Goal: Transaction & Acquisition: Purchase product/service

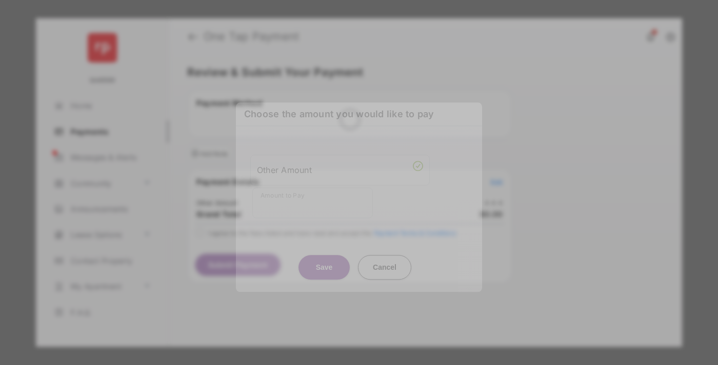
click at [340, 162] on div "Other Amount" at bounding box center [340, 169] width 166 height 17
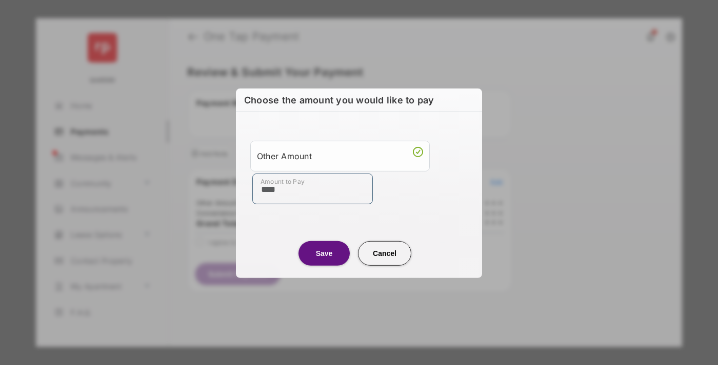
type input "****"
click at [324, 253] on button "Save" at bounding box center [323, 253] width 51 height 25
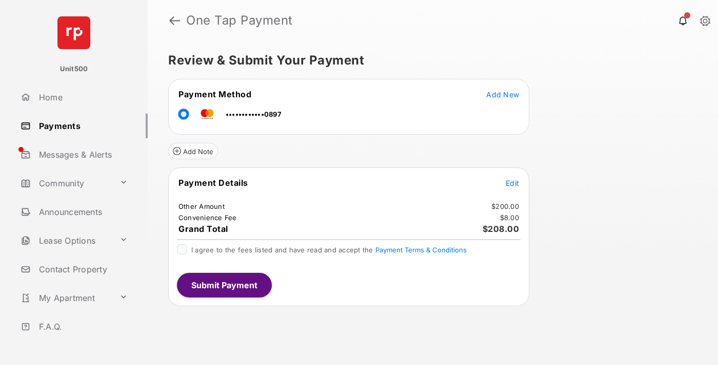
click at [512, 183] on span "Edit" at bounding box center [511, 183] width 13 height 9
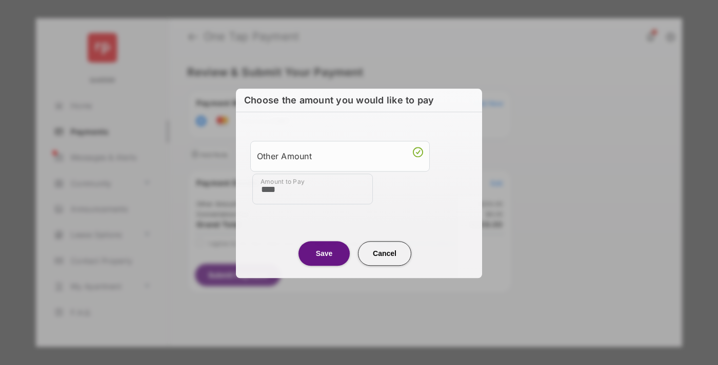
click at [324, 253] on button "Save" at bounding box center [323, 253] width 51 height 25
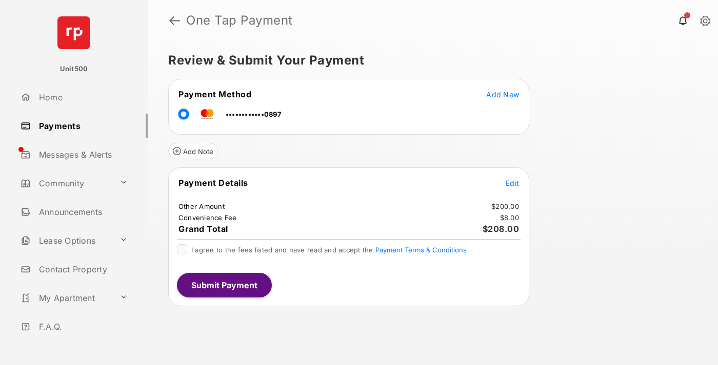
click at [223, 285] on button "Submit Payment" at bounding box center [224, 285] width 95 height 25
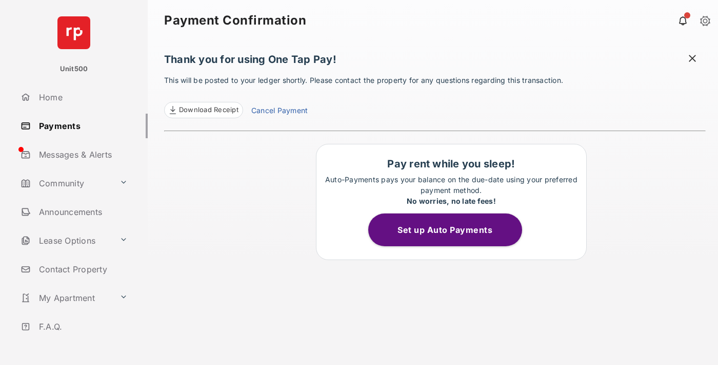
click at [692, 59] on span at bounding box center [692, 59] width 10 height 13
